Goal: Task Accomplishment & Management: Use online tool/utility

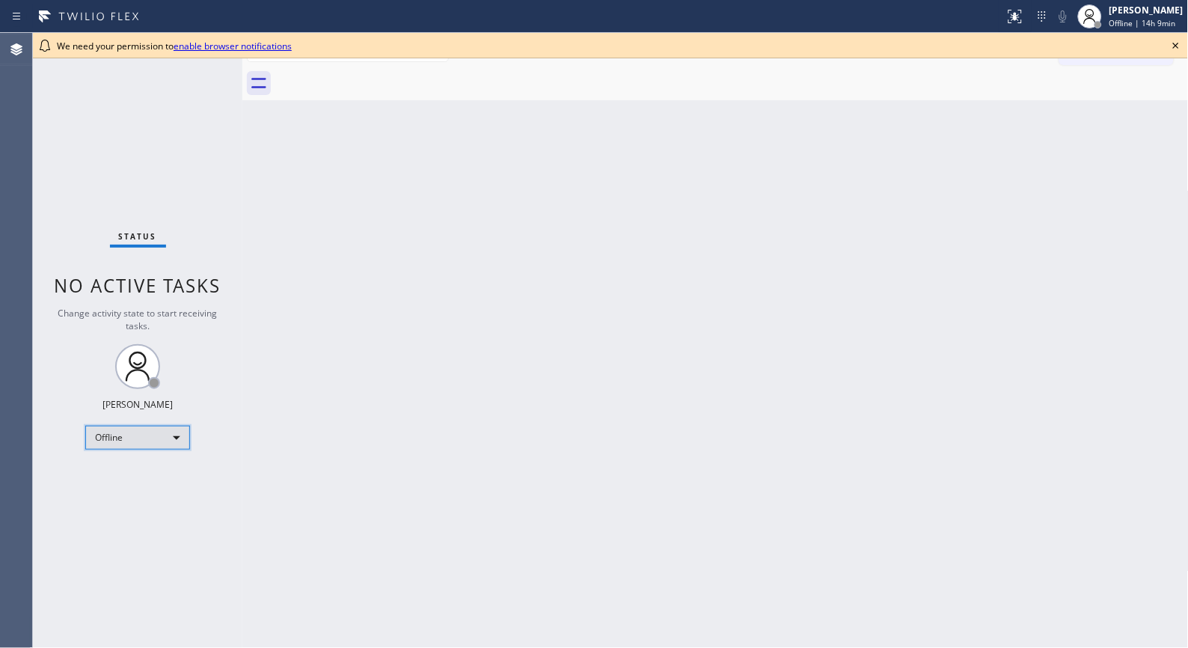
click at [168, 440] on div "Offline" at bounding box center [137, 438] width 105 height 24
click at [139, 491] on li "Unavailable" at bounding box center [137, 495] width 102 height 18
click at [760, 464] on div "Back to Dashboard Change Sender ID Customers Technicians Select a contact Outbo…" at bounding box center [715, 340] width 946 height 615
click at [652, 245] on div "Back to Dashboard Change Sender ID Customers Technicians Select a contact Outbo…" at bounding box center [715, 340] width 946 height 615
click at [1176, 43] on icon at bounding box center [1176, 46] width 18 height 18
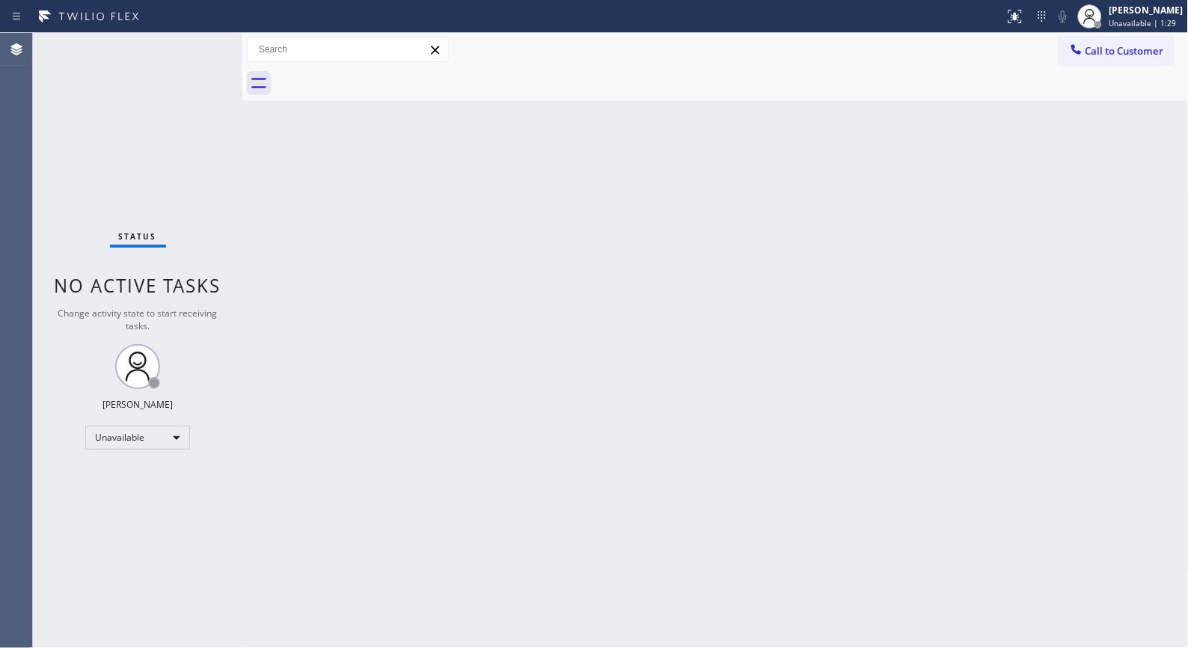
click at [669, 406] on div "Back to Dashboard Change Sender ID Customers Technicians Select a contact Outbo…" at bounding box center [715, 340] width 946 height 615
click at [1116, 55] on span "Call to Customer" at bounding box center [1124, 50] width 79 height 13
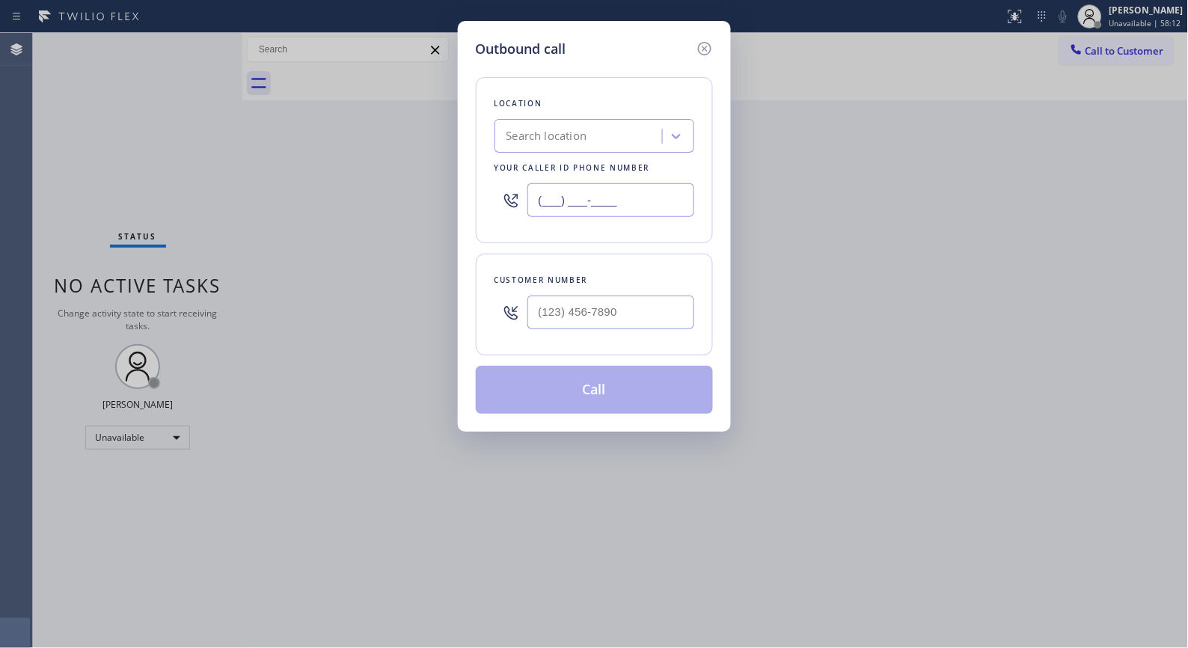
drag, startPoint x: 619, startPoint y: 198, endPoint x: 304, endPoint y: 79, distance: 336.6
click at [322, 123] on div "Outbound call Location Search location Your caller id phone number (___) ___-__…" at bounding box center [594, 324] width 1188 height 648
paste input "760) 388-9408"
type input "[PHONE_NUMBER]"
drag, startPoint x: 646, startPoint y: 317, endPoint x: 464, endPoint y: 272, distance: 187.2
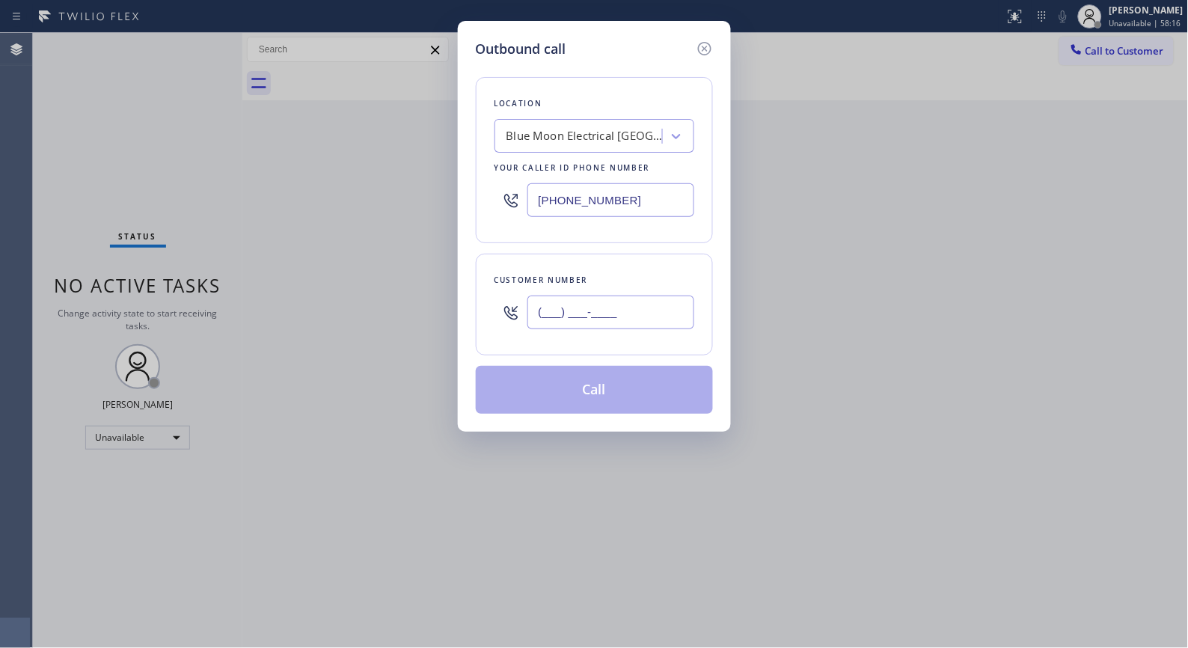
click at [445, 307] on div "Outbound call Location Blue Moon Electrical [GEOGRAPHIC_DATA] Your caller id ph…" at bounding box center [594, 324] width 1188 height 648
paste input "415) 939-9030"
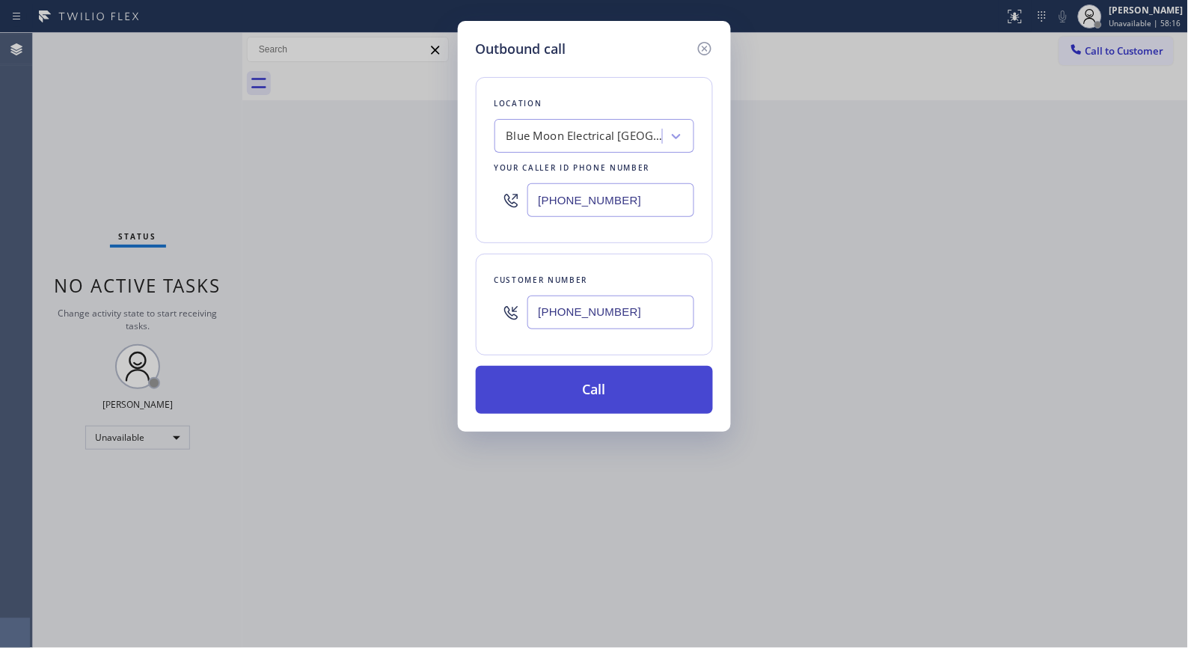
type input "[PHONE_NUMBER]"
click at [616, 396] on button "Call" at bounding box center [594, 390] width 237 height 48
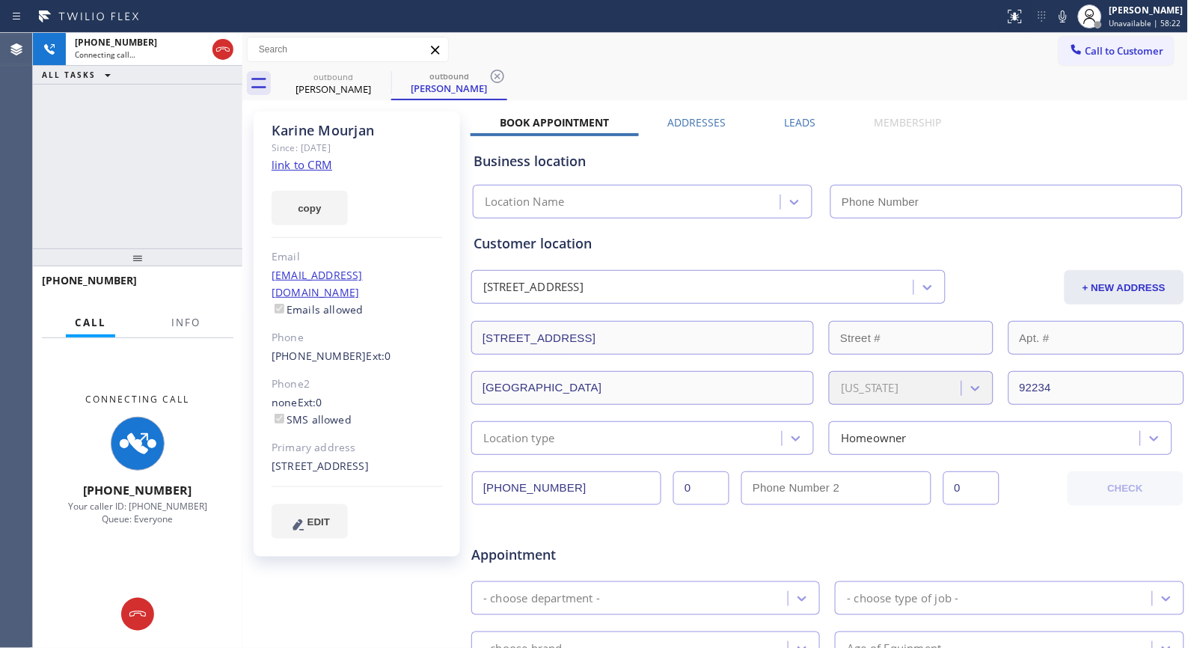
type input "[PHONE_NUMBER]"
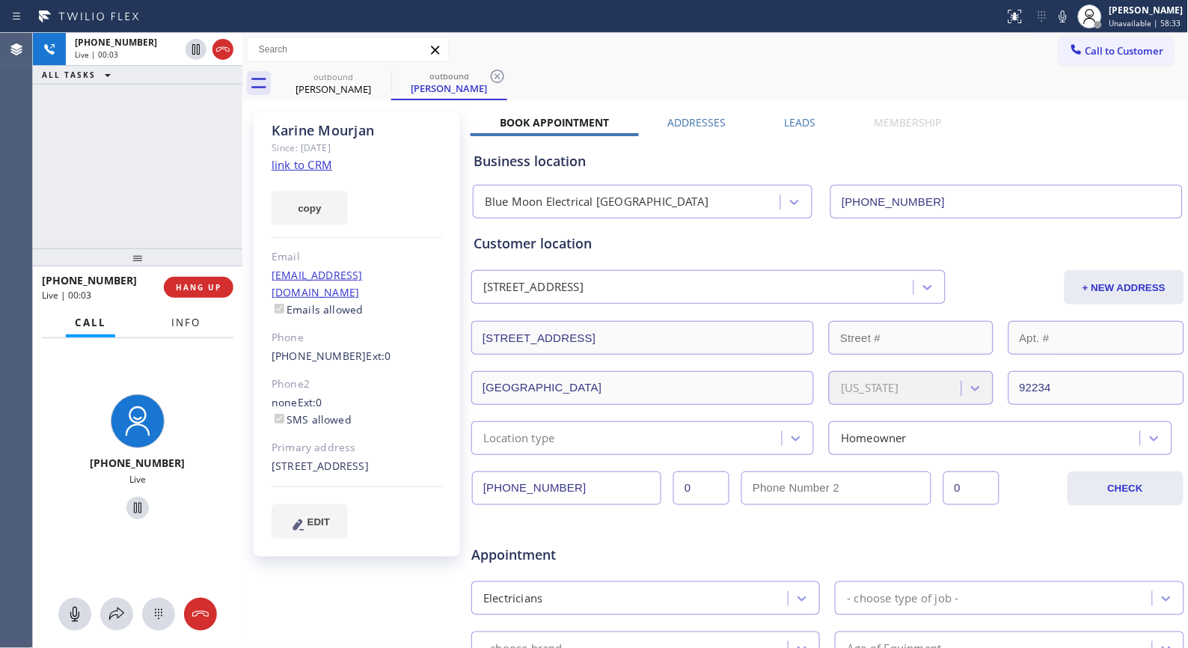
click at [187, 327] on span "Info" at bounding box center [185, 322] width 29 height 13
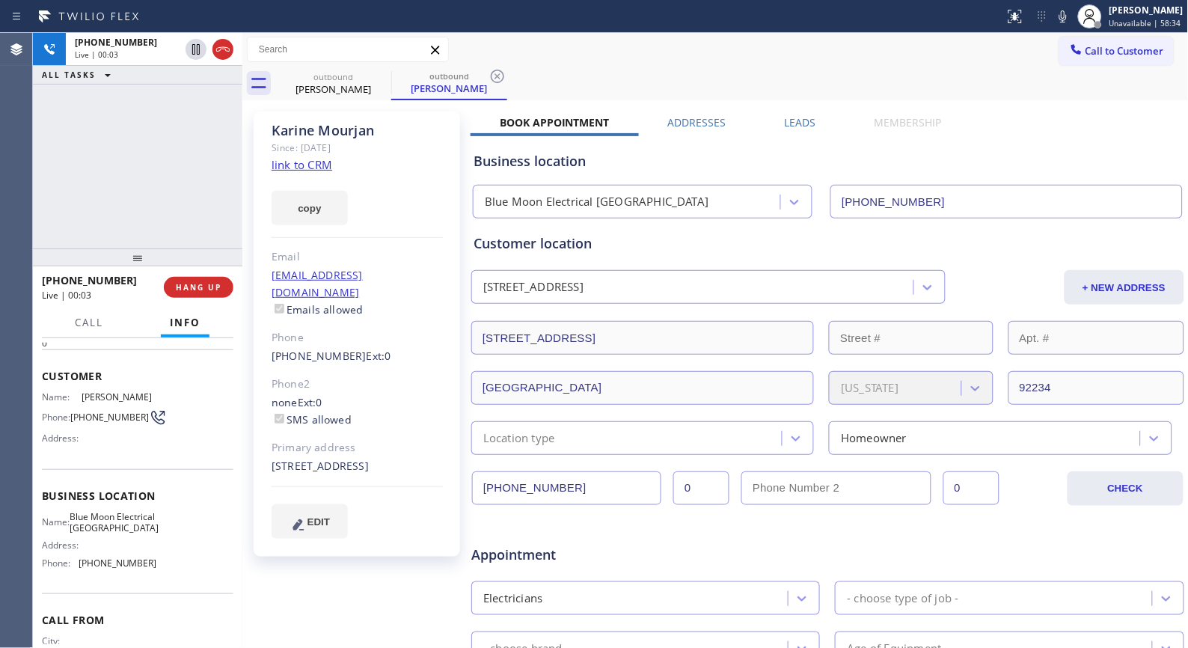
scroll to position [135, 0]
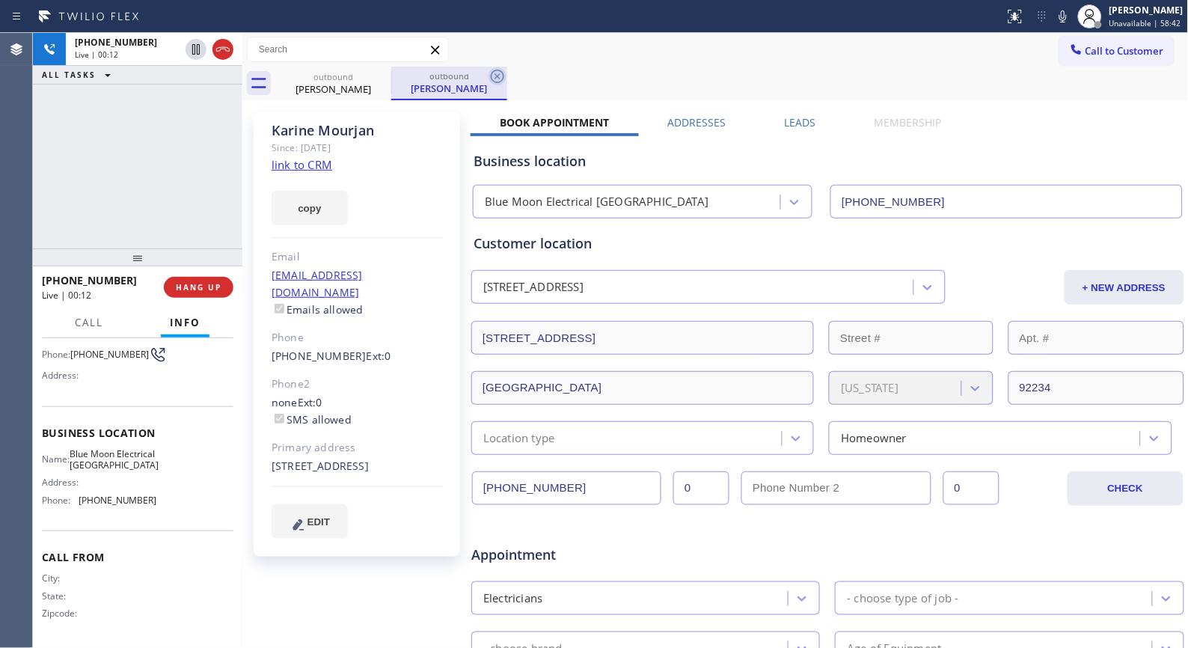
click at [494, 76] on icon at bounding box center [497, 76] width 18 height 18
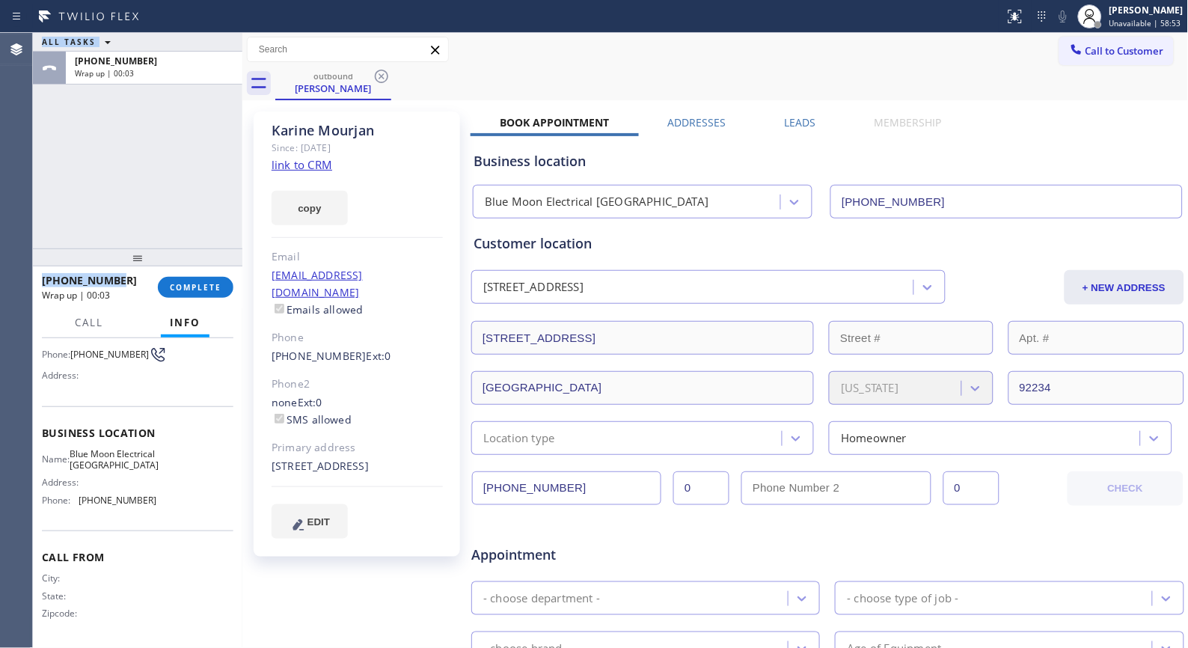
drag, startPoint x: 127, startPoint y: 275, endPoint x: 26, endPoint y: 275, distance: 101.0
click at [26, 275] on div "Agent Desktop ALL TASKS ALL TASKS ACTIVE TASKS TASKS IN WRAP UP [PHONE_NUMBER] …" at bounding box center [594, 340] width 1188 height 615
copy div "ALL TASKS ALL TASKS ACTIVE TASKS TASKS IN WRAP UP [PHONE_NUMBER] Wrap up | 00:0…"
click at [111, 184] on div "ALL TASKS ALL TASKS ACTIVE TASKS TASKS IN WRAP UP [PHONE_NUMBER] Wrap up | 00:04" at bounding box center [137, 140] width 209 height 215
drag, startPoint x: 99, startPoint y: 279, endPoint x: 41, endPoint y: 284, distance: 57.8
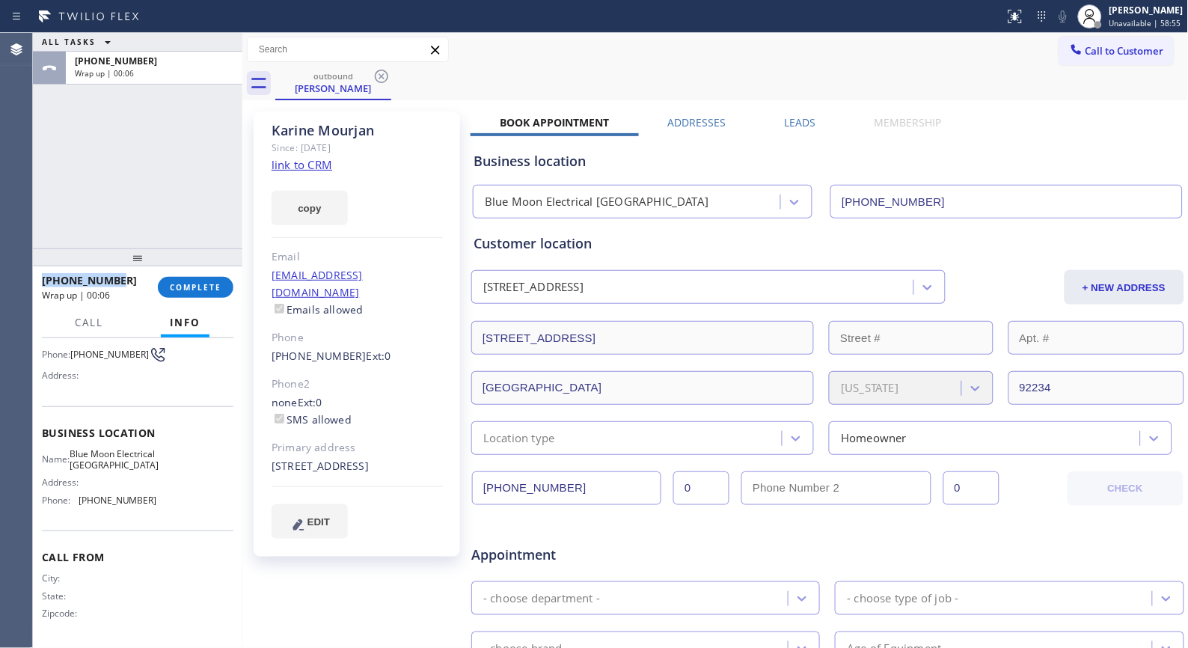
click at [42, 284] on div "[PHONE_NUMBER]" at bounding box center [94, 280] width 105 height 14
copy span "[PHONE_NUMBER]"
click at [203, 292] on span "COMPLETE" at bounding box center [196, 287] width 52 height 10
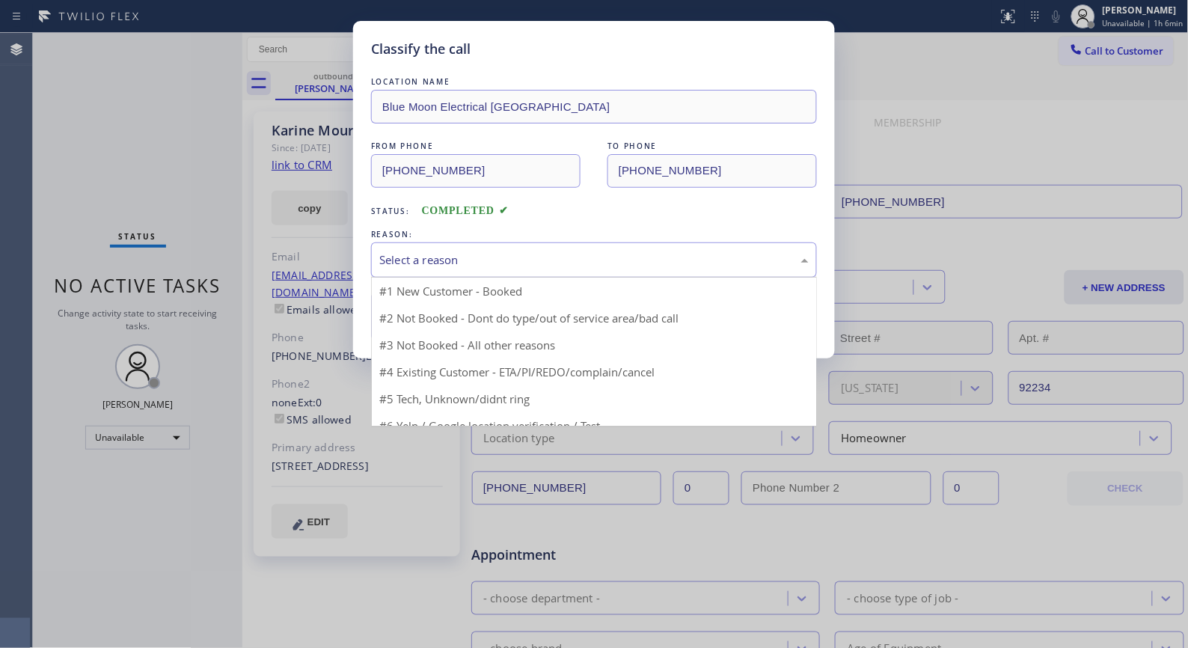
click at [679, 263] on div "Select a reason" at bounding box center [593, 259] width 429 height 17
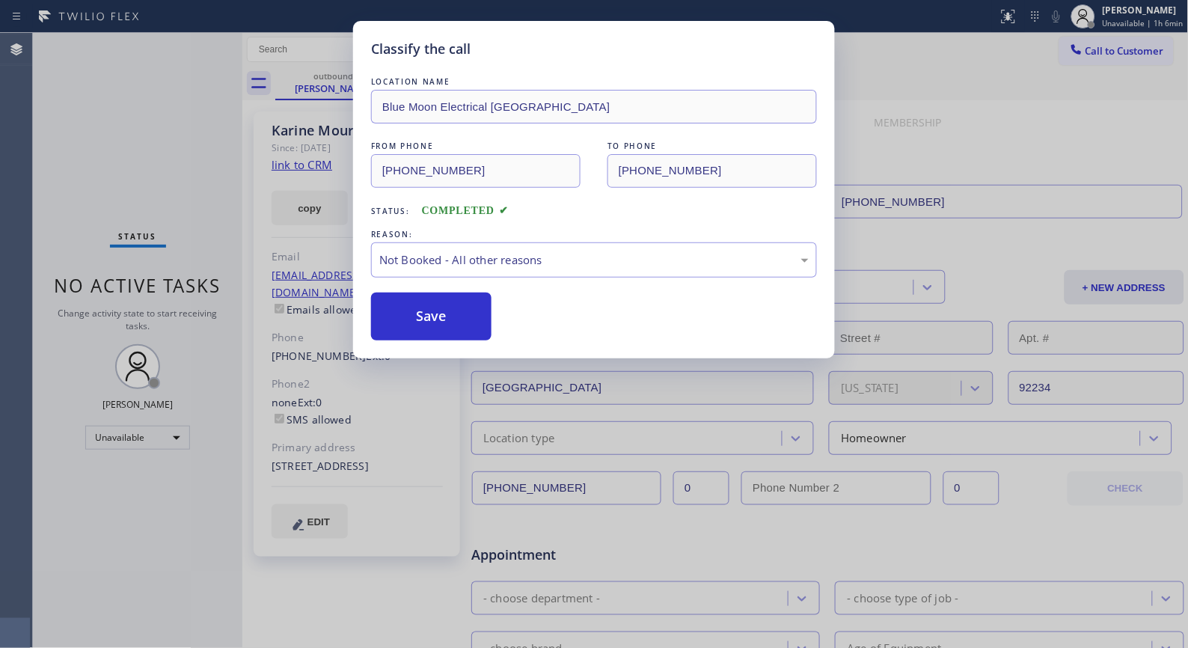
click at [457, 320] on button "Save" at bounding box center [431, 316] width 120 height 48
